Goal: Transaction & Acquisition: Purchase product/service

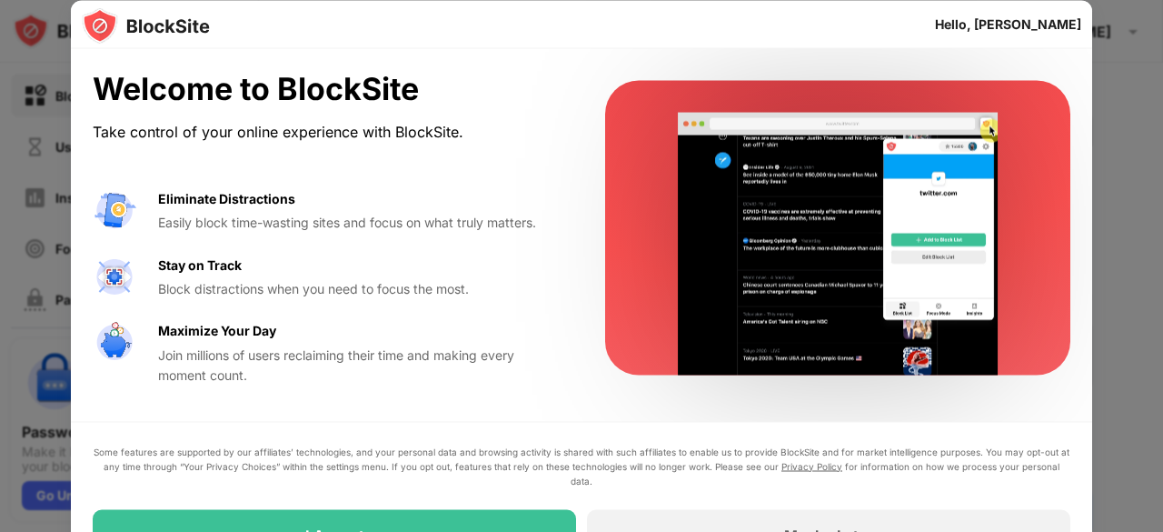
click at [1000, 320] on video at bounding box center [838, 244] width 372 height 263
drag, startPoint x: 1152, startPoint y: 299, endPoint x: 1139, endPoint y: 418, distance: 119.7
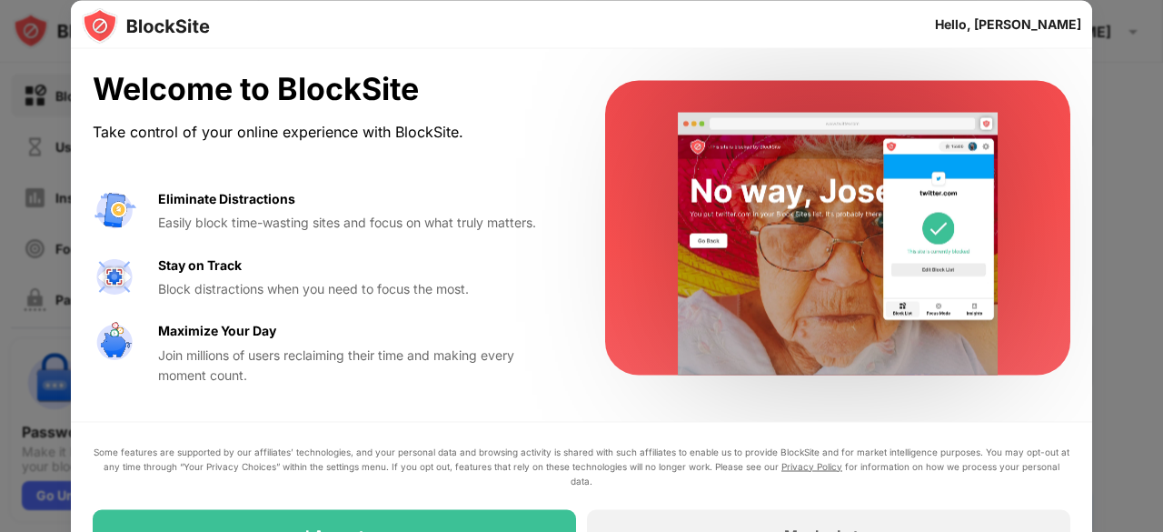
click at [1139, 418] on div at bounding box center [581, 266] width 1163 height 532
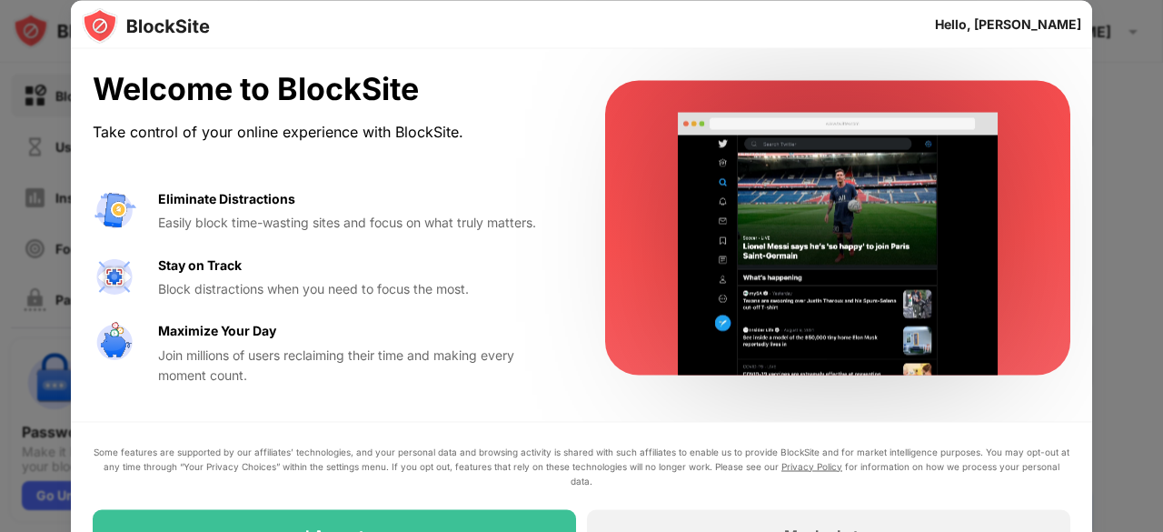
click at [384, 373] on div "Join millions of users reclaiming their time and making every moment count." at bounding box center [359, 364] width 403 height 41
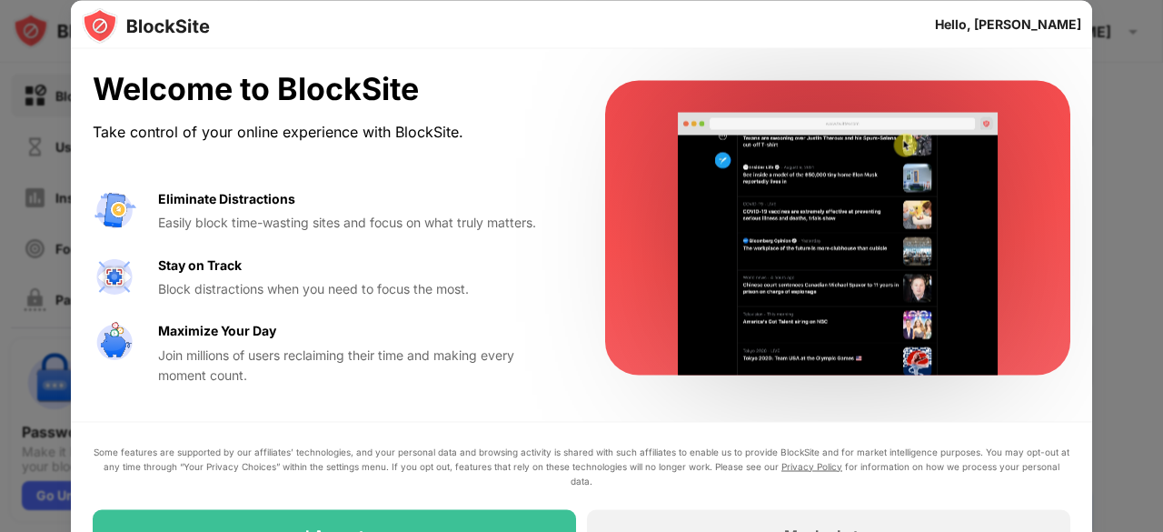
click at [384, 373] on div "Join millions of users reclaiming their time and making every moment count." at bounding box center [359, 364] width 403 height 41
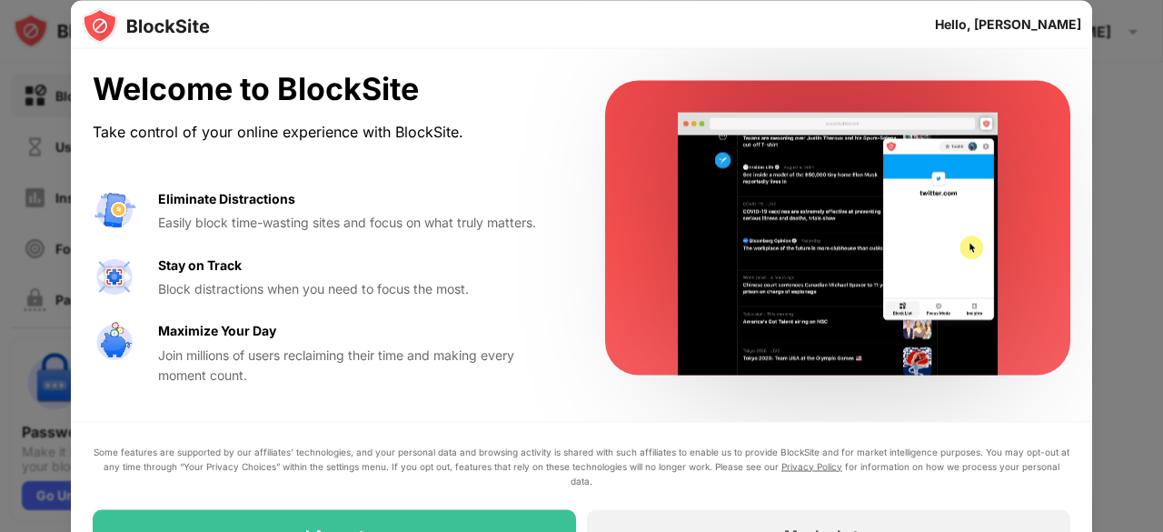
drag, startPoint x: 835, startPoint y: 52, endPoint x: 771, endPoint y: -55, distance: 124.7
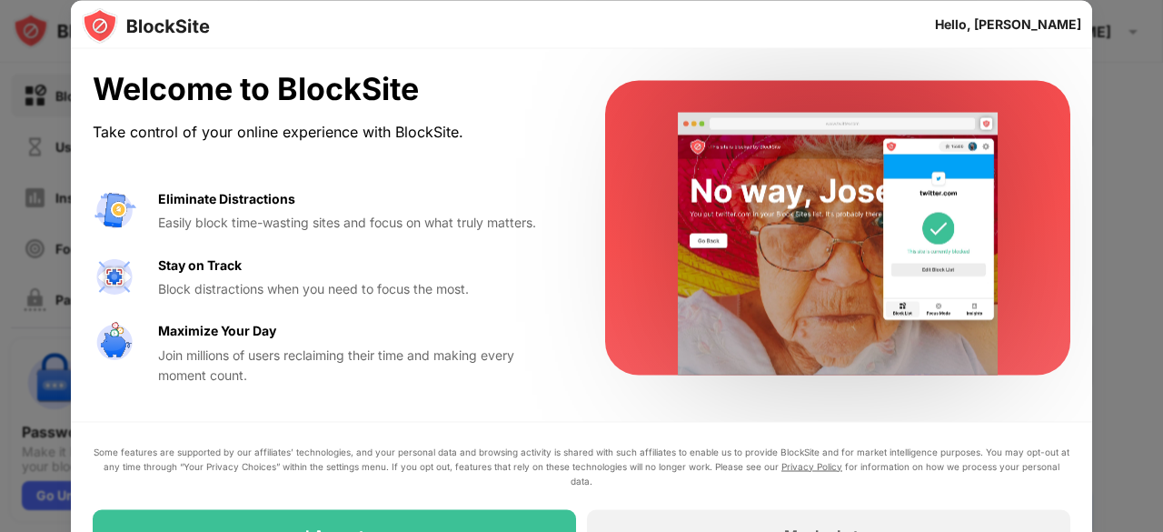
click at [771, 0] on html "Block Sites Usage Limit Insights Focus Mode Password Protection Custom Block Pa…" at bounding box center [581, 266] width 1163 height 532
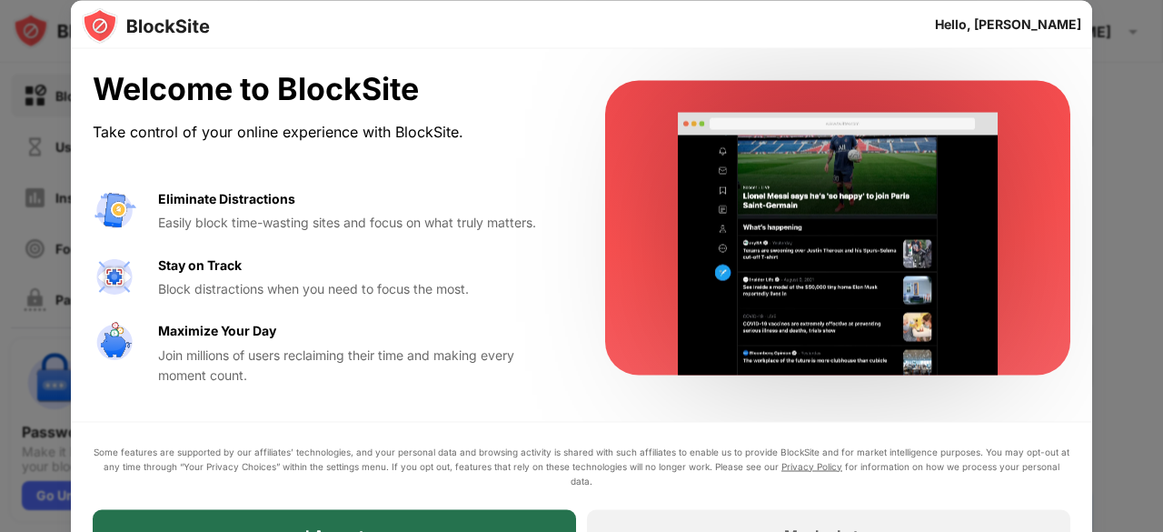
click at [271, 521] on div "I Accept" at bounding box center [334, 534] width 483 height 51
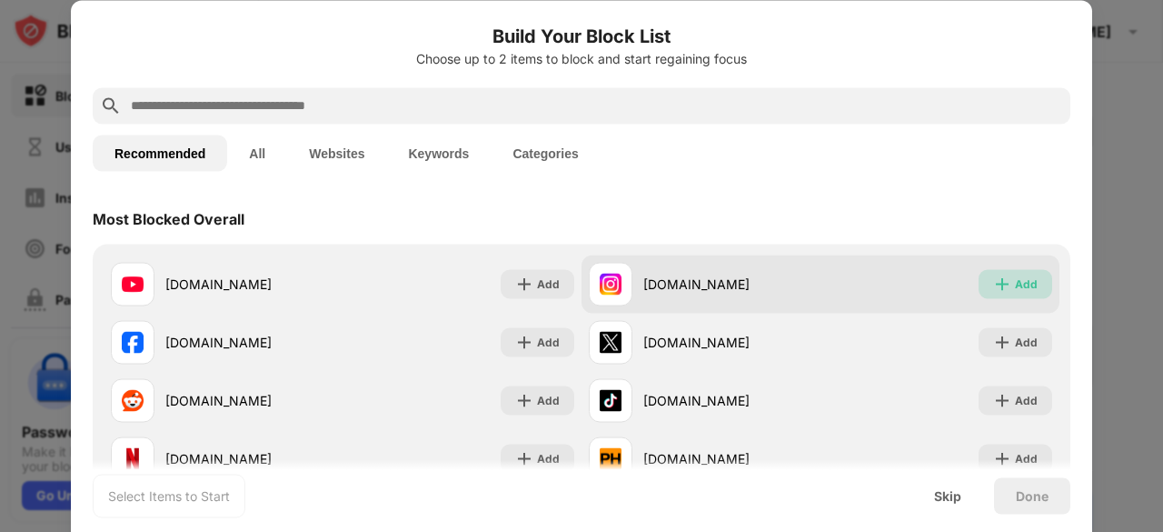
click at [1019, 287] on div "Add" at bounding box center [1026, 283] width 23 height 18
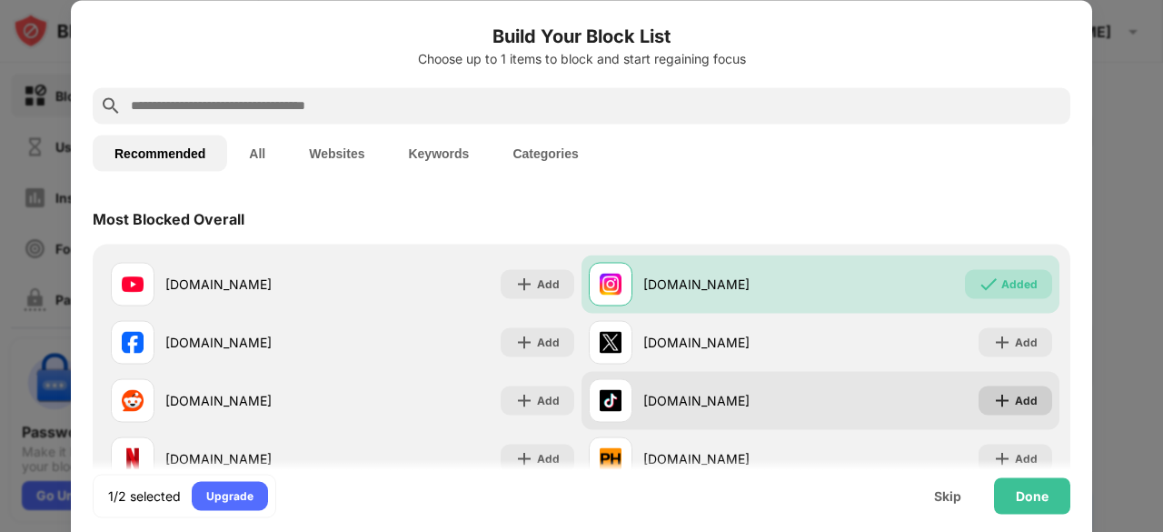
click at [1015, 392] on div "Add" at bounding box center [1026, 400] width 23 height 18
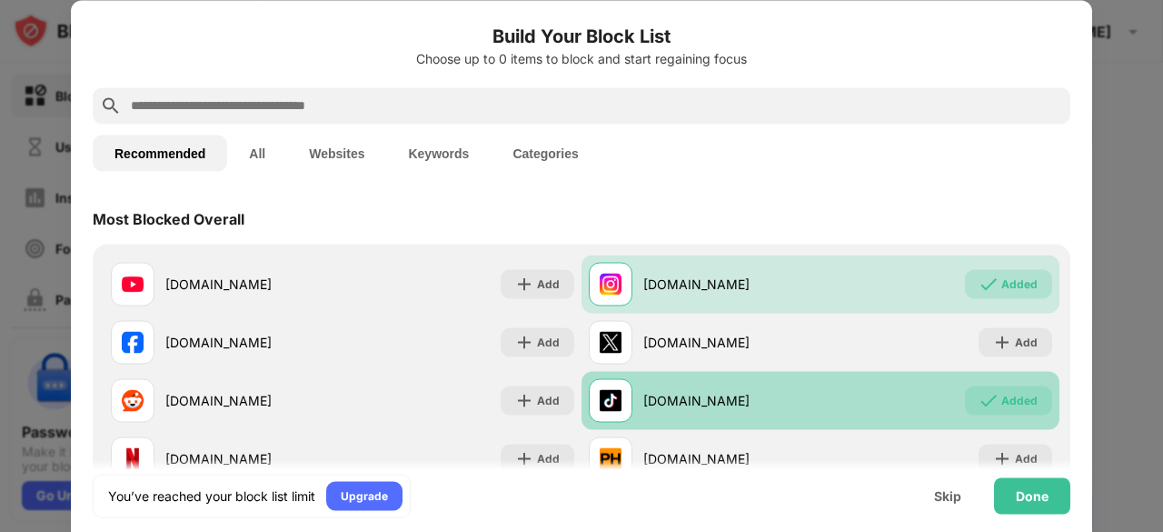
click at [1014, 392] on div "Added" at bounding box center [1019, 400] width 36 height 18
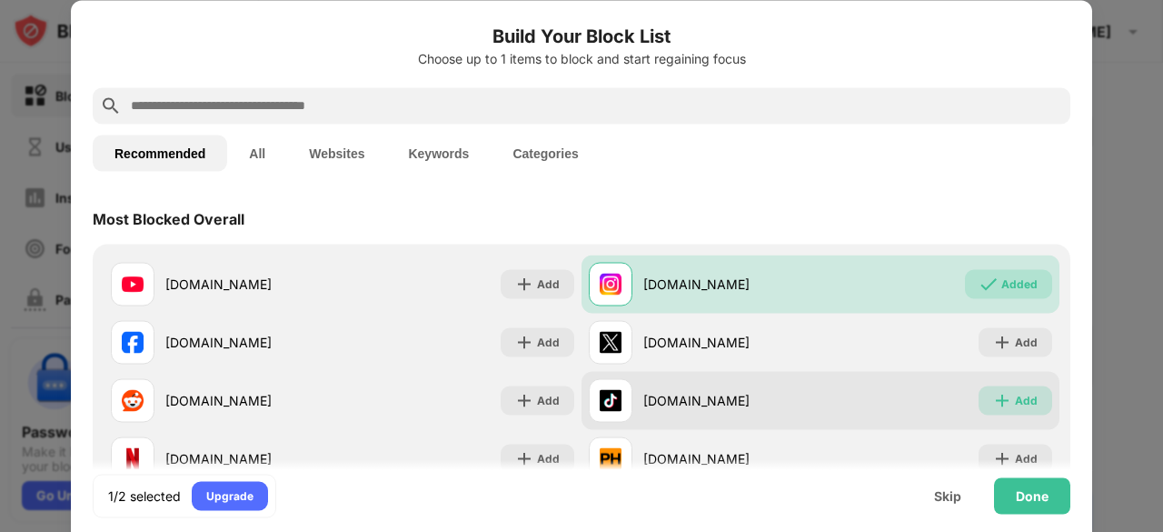
click at [1015, 392] on div "Add" at bounding box center [1026, 400] width 23 height 18
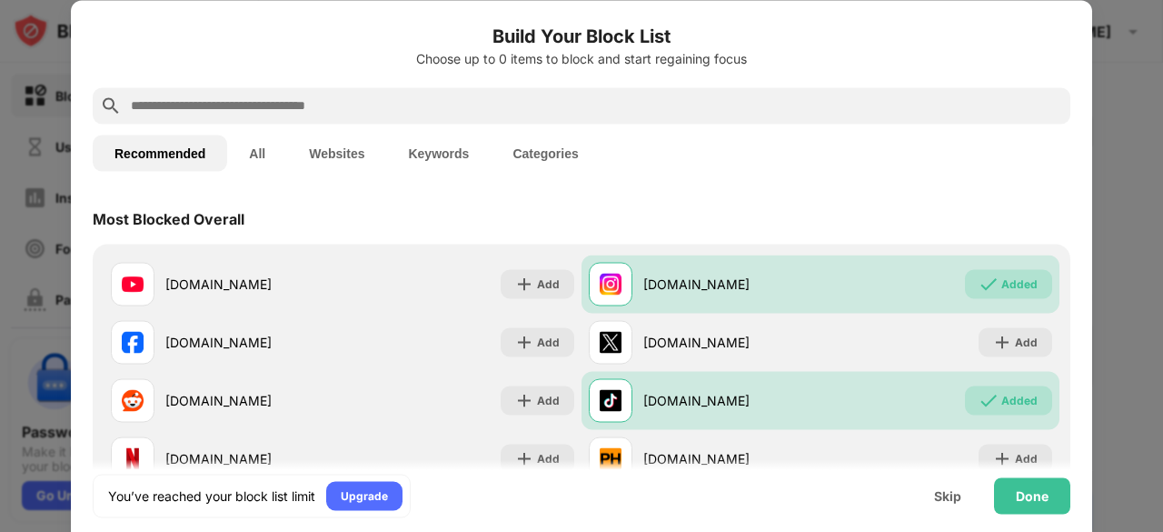
click at [1003, 460] on div "You’ve reached your block list limit Upgrade Skip Done" at bounding box center [581, 495] width 1021 height 73
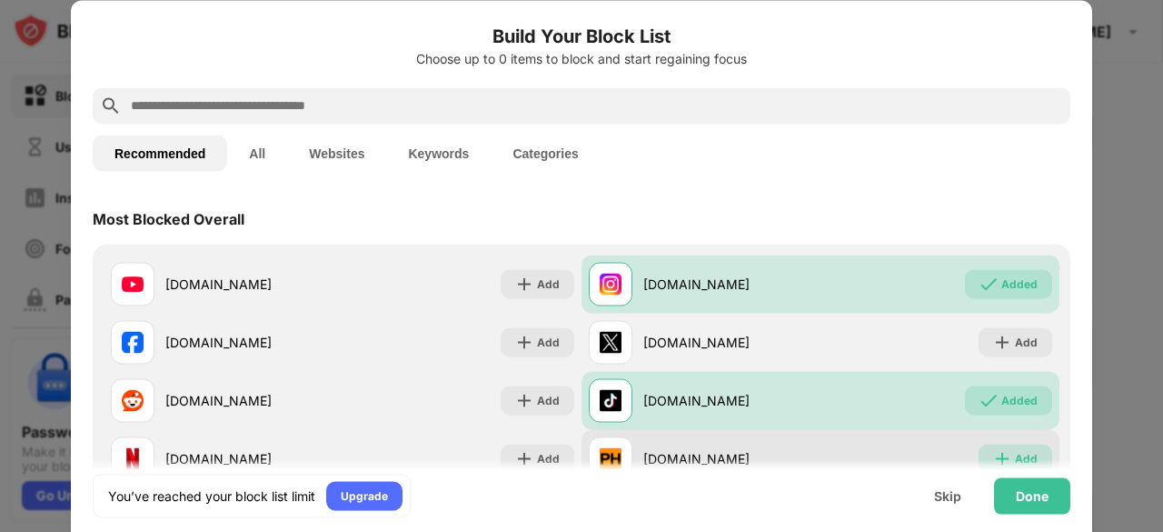
click at [984, 448] on div "Add" at bounding box center [1016, 457] width 74 height 29
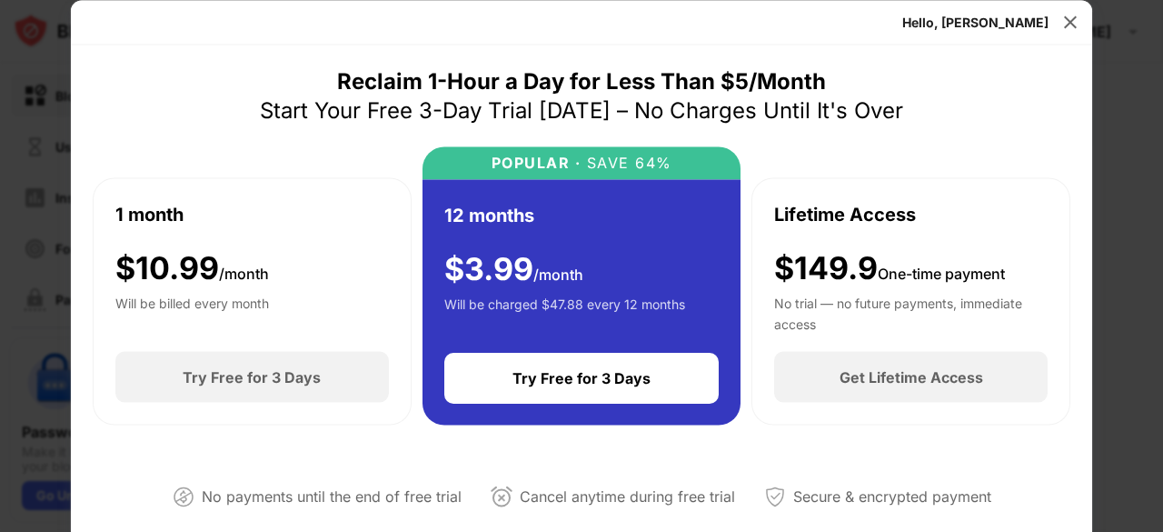
click at [1056, 32] on div "Hello, [PERSON_NAME]" at bounding box center [581, 22] width 1021 height 45
click at [1065, 23] on img at bounding box center [1070, 22] width 18 height 18
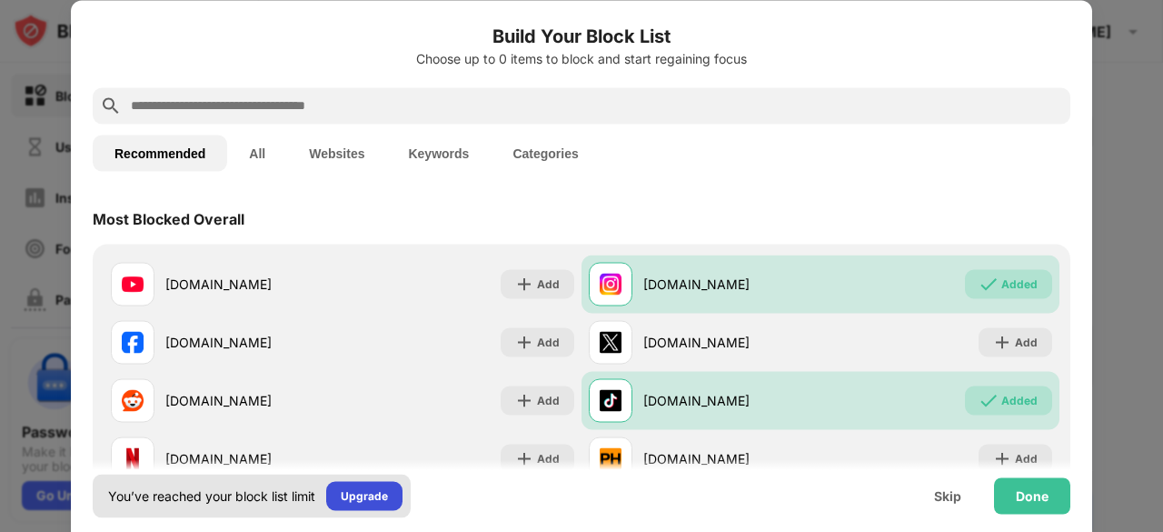
click at [360, 497] on div "Upgrade" at bounding box center [364, 495] width 47 height 18
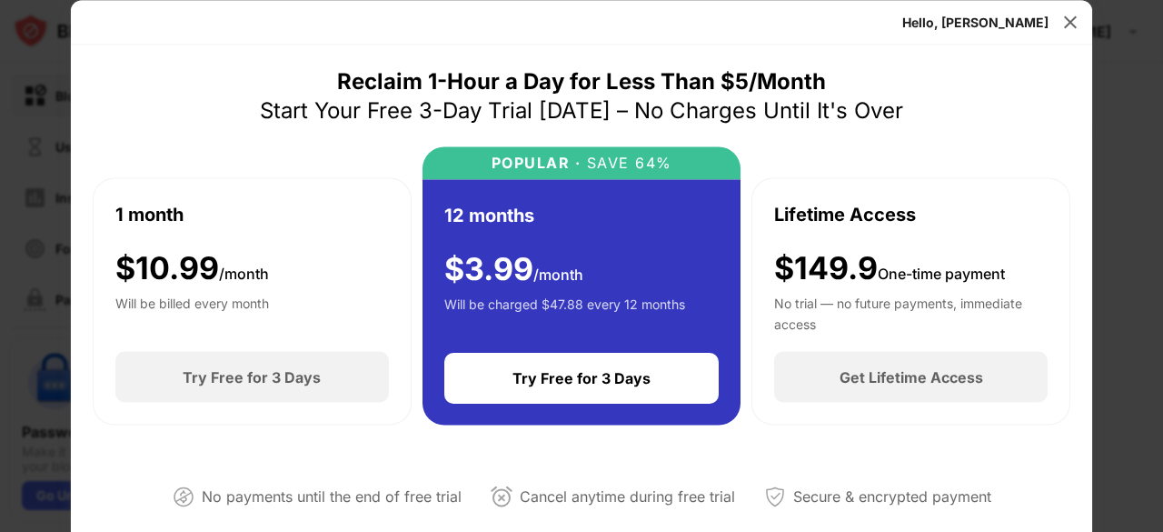
click at [833, 288] on div "$149.9 One-time payment No trial — no future payments, immediate access" at bounding box center [910, 289] width 273 height 81
click at [849, 295] on div "No trial — no future payments, immediate access" at bounding box center [910, 311] width 273 height 36
click at [785, 217] on div "Lifetime Access" at bounding box center [845, 213] width 142 height 27
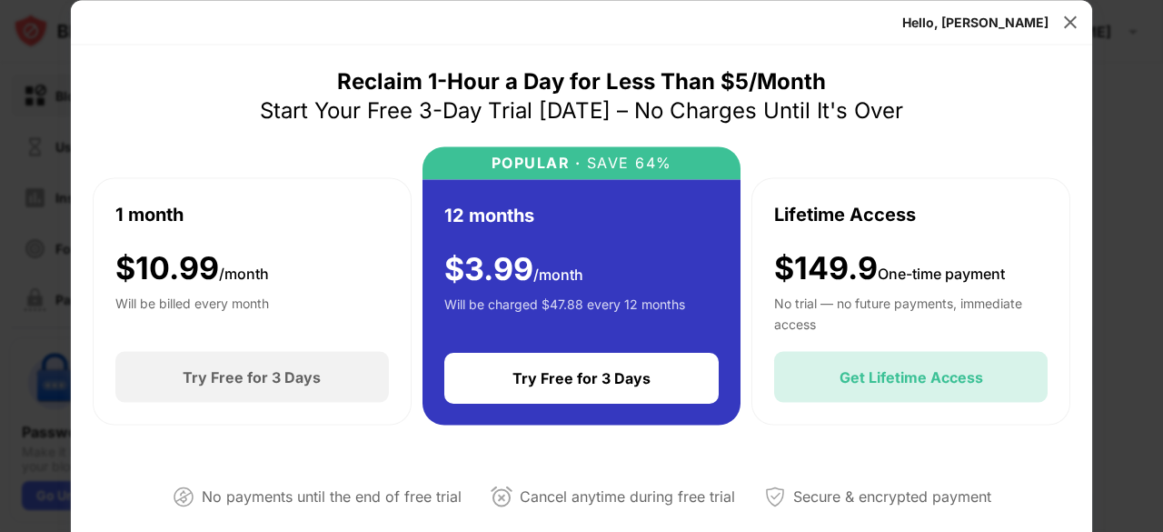
click at [878, 366] on div "Get Lifetime Access" at bounding box center [910, 377] width 273 height 51
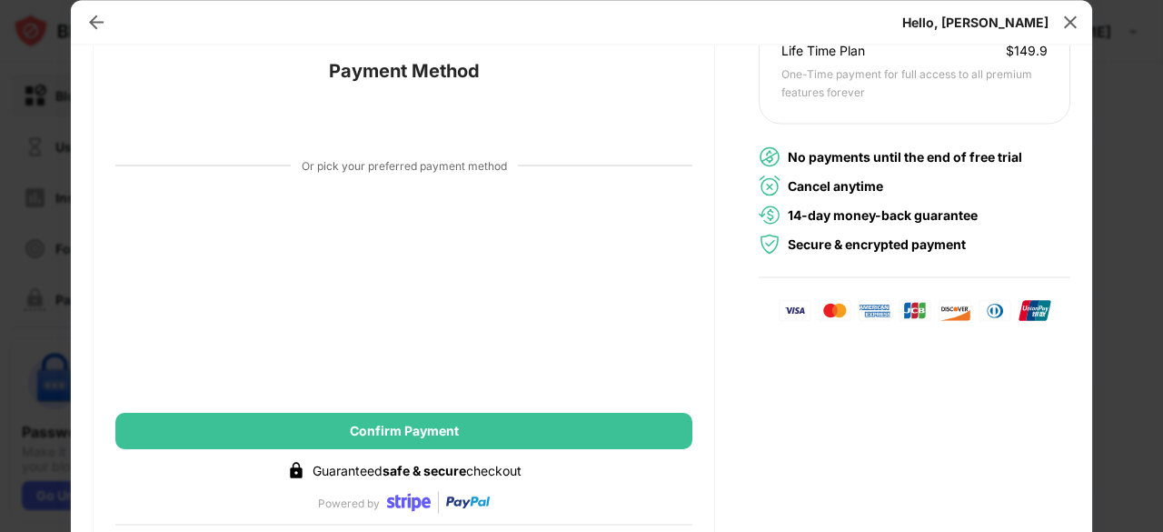
scroll to position [283, 0]
